Goal: Information Seeking & Learning: Learn about a topic

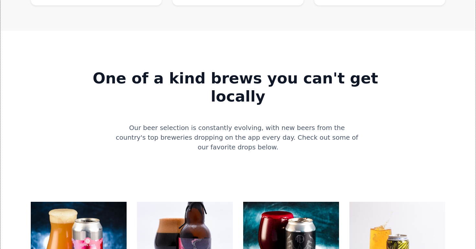
scroll to position [516, 0]
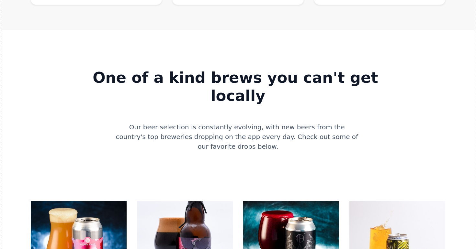
click at [205, 209] on img at bounding box center [185, 249] width 96 height 96
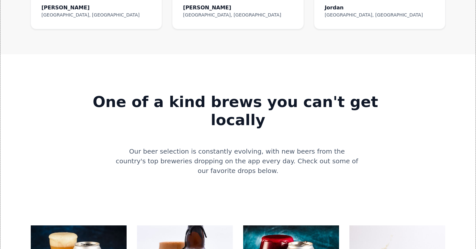
scroll to position [486, 0]
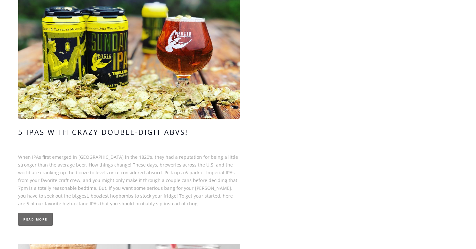
scroll to position [2851, 0]
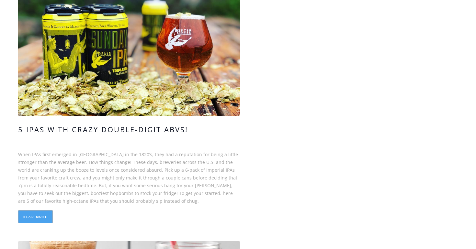
click at [39, 210] on link "Read More" at bounding box center [35, 216] width 35 height 13
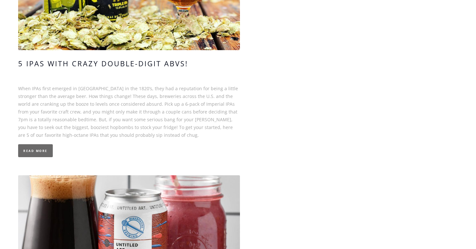
scroll to position [3068, 0]
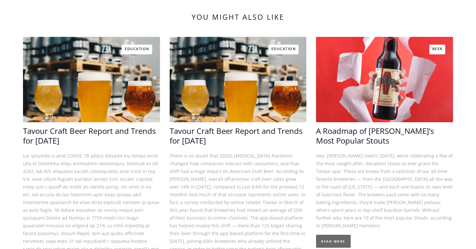
scroll to position [1522, 0]
